Goal: Task Accomplishment & Management: Complete application form

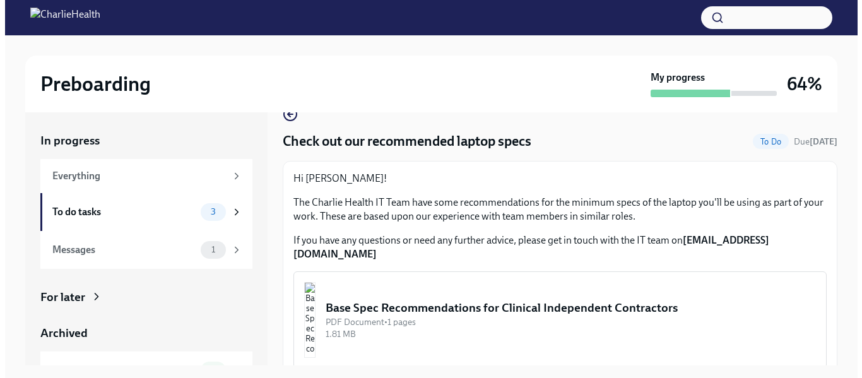
scroll to position [23, 0]
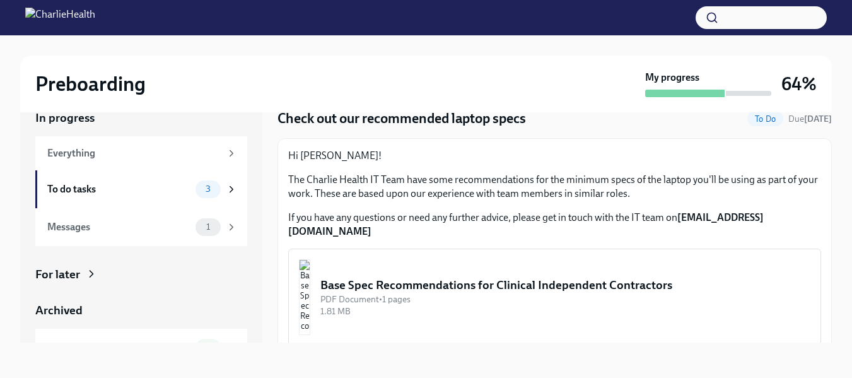
click at [657, 277] on div "Base Spec Recommendations for Clinical Independent Contractors" at bounding box center [566, 285] width 490 height 16
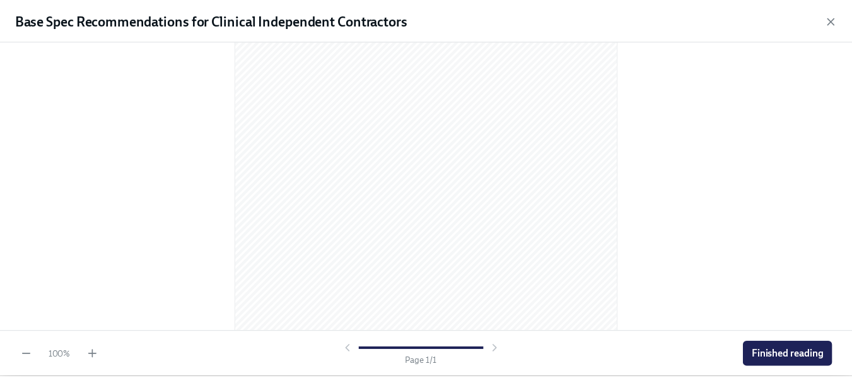
scroll to position [0, 0]
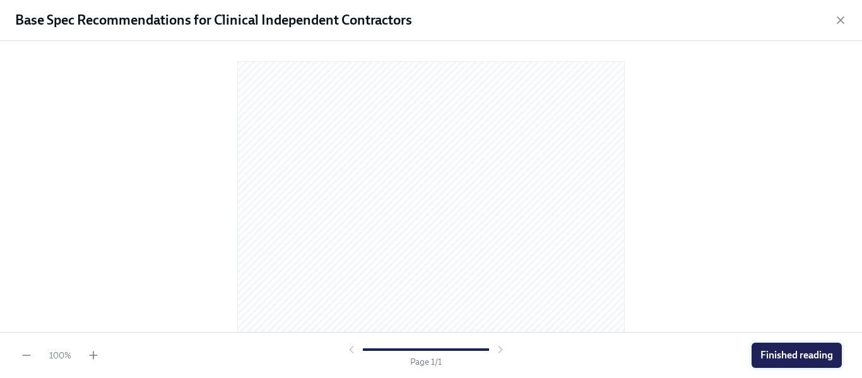
click at [808, 352] on span "Finished reading" at bounding box center [796, 355] width 73 height 13
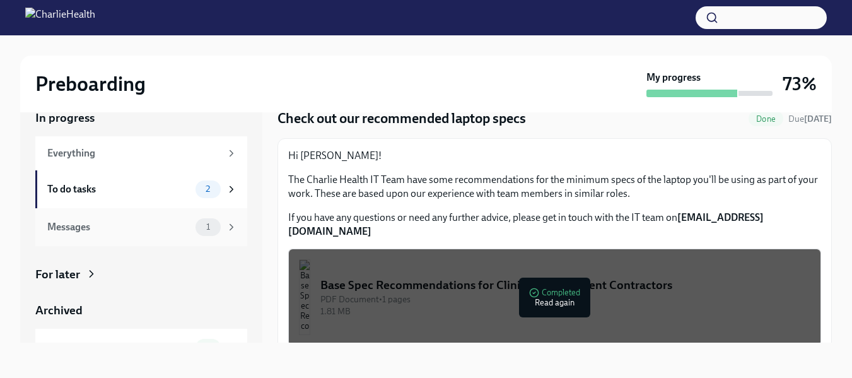
click at [73, 222] on div "Messages" at bounding box center [118, 227] width 143 height 14
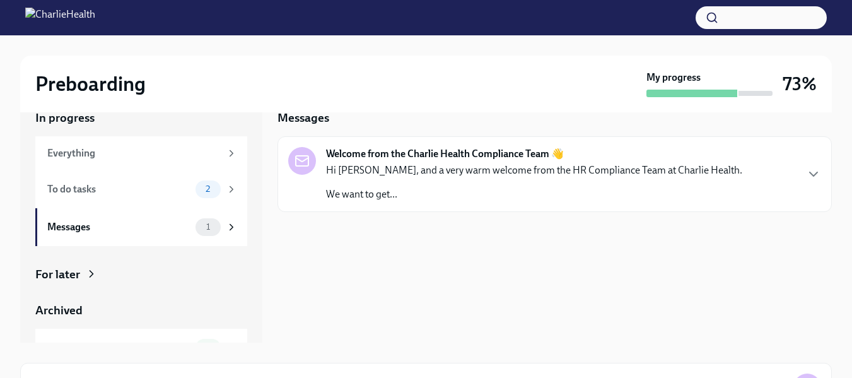
click at [359, 177] on div "Hi [PERSON_NAME], and a very warm welcome from the HR Compliance Team at Charli…" at bounding box center [534, 182] width 416 height 38
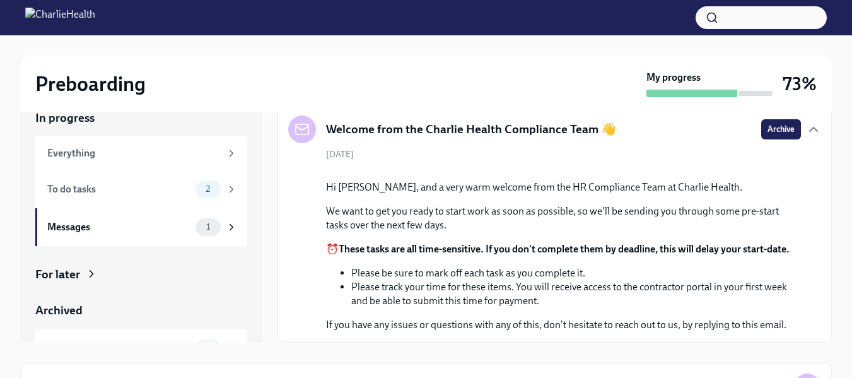
scroll to position [179, 0]
click at [86, 179] on div "To do tasks 2" at bounding box center [141, 189] width 212 height 38
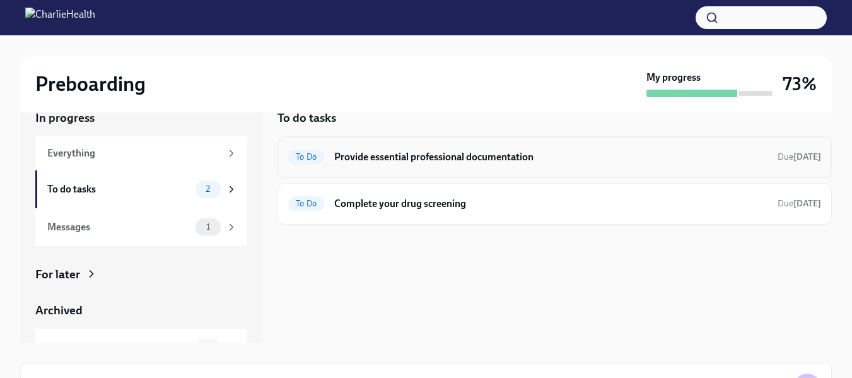
click at [356, 161] on h6 "Provide essential professional documentation" at bounding box center [550, 157] width 433 height 14
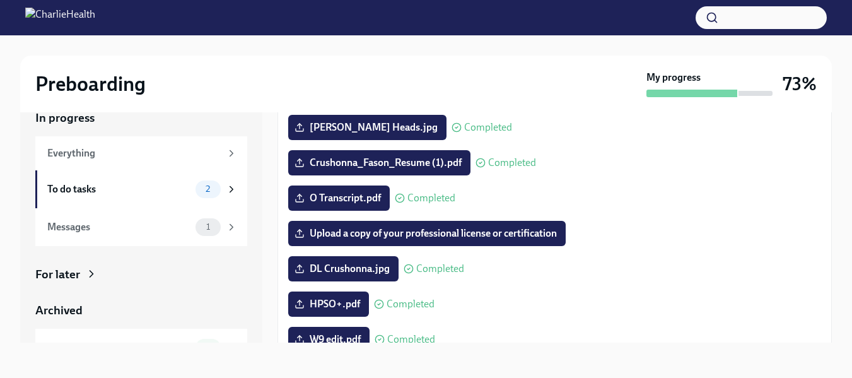
scroll to position [123, 0]
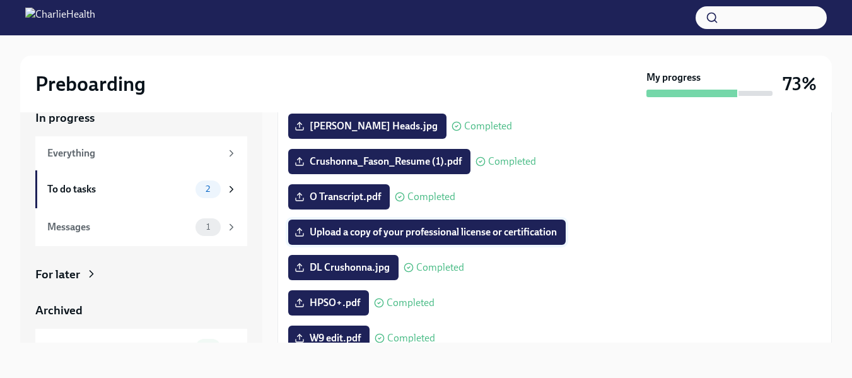
click at [529, 231] on span "Upload a copy of your professional license or certification" at bounding box center [427, 232] width 260 height 13
click at [0, 0] on input "Upload a copy of your professional license or certification" at bounding box center [0, 0] width 0 height 0
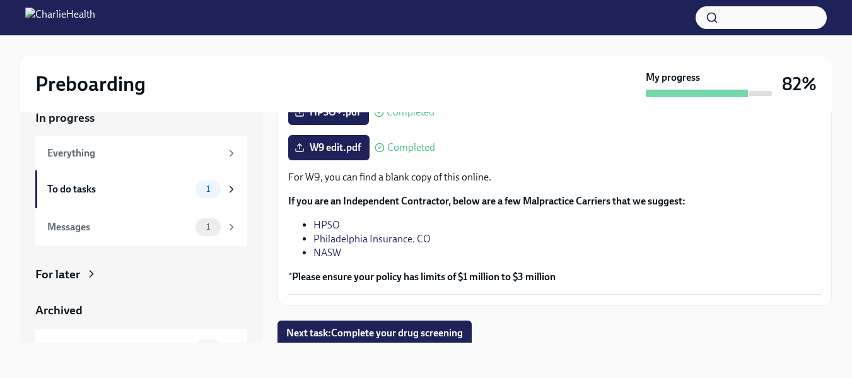
scroll to position [317, 0]
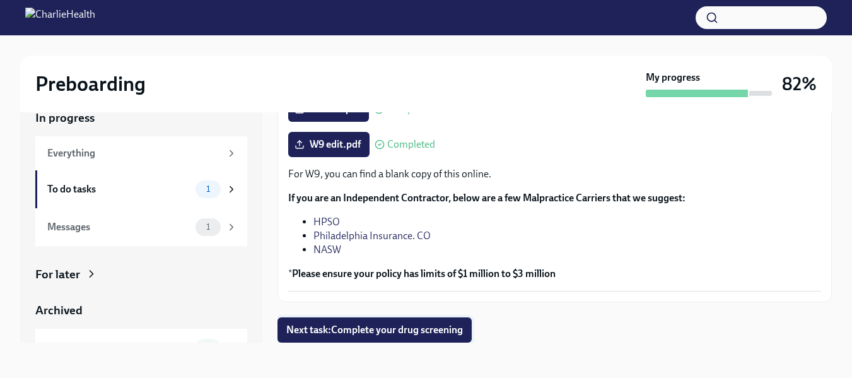
click at [444, 336] on span "Next task : Complete your drug screening" at bounding box center [374, 330] width 177 height 13
